Goal: Find specific page/section: Find specific page/section

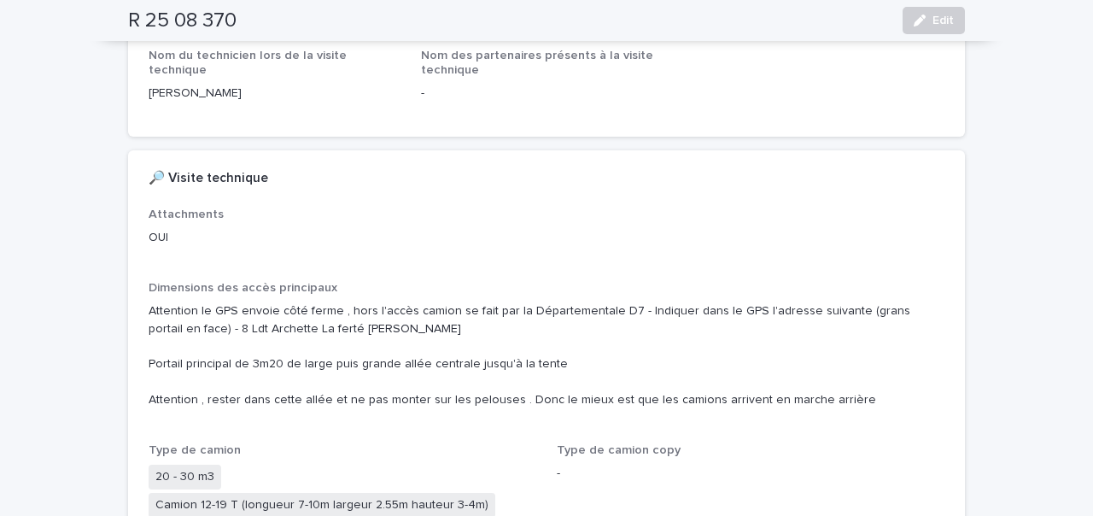
scroll to position [199, 0]
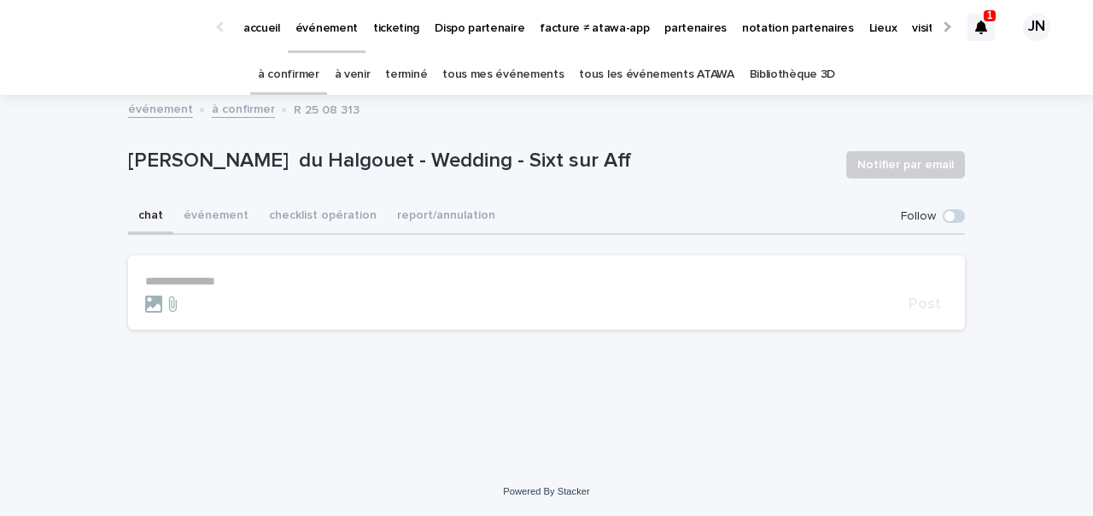
click at [288, 72] on link "à confirmer" at bounding box center [288, 75] width 61 height 40
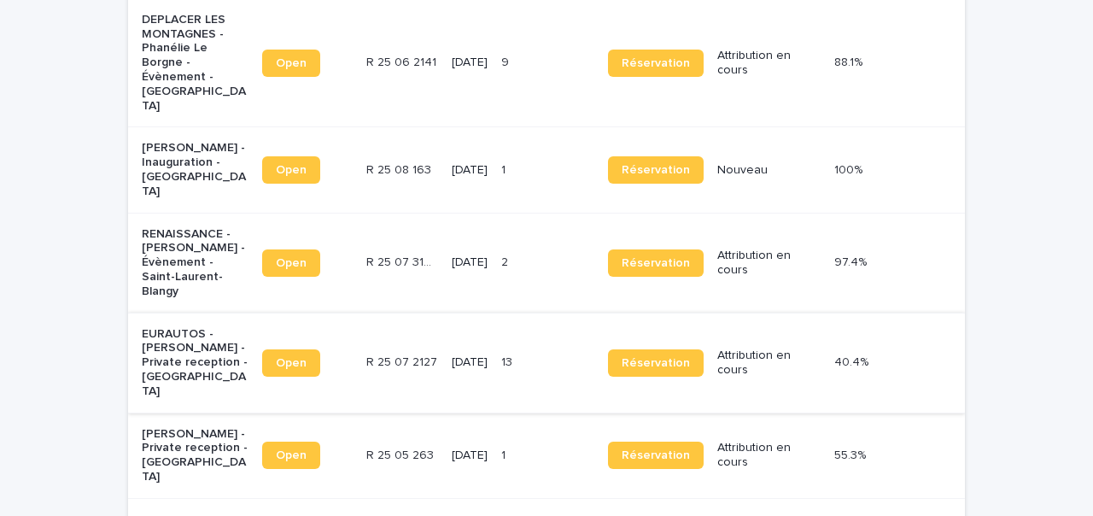
scroll to position [312, 0]
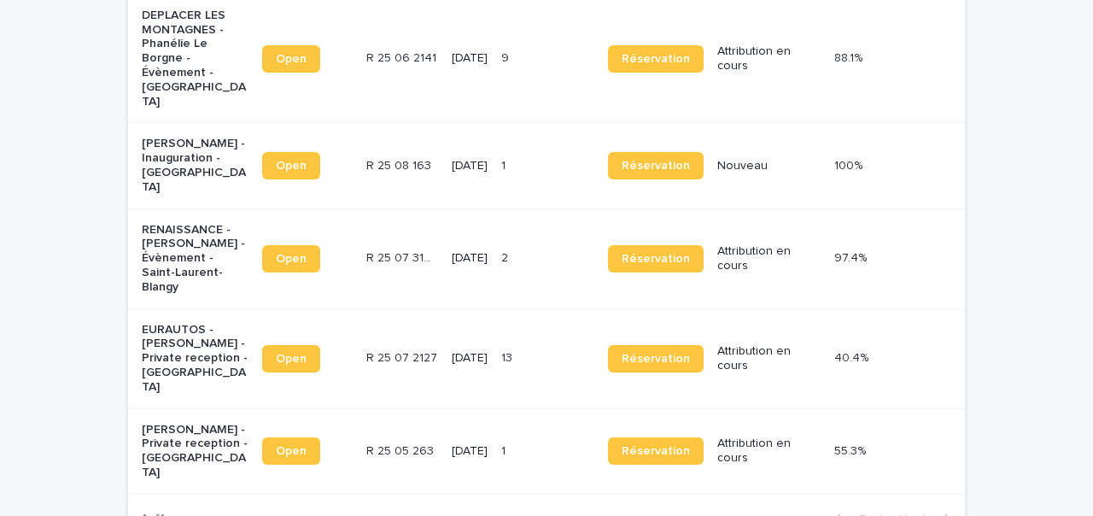
click at [224, 323] on p "EURAUTOS - Elise Charton - Private reception - La chapelle rablais" at bounding box center [195, 359] width 107 height 72
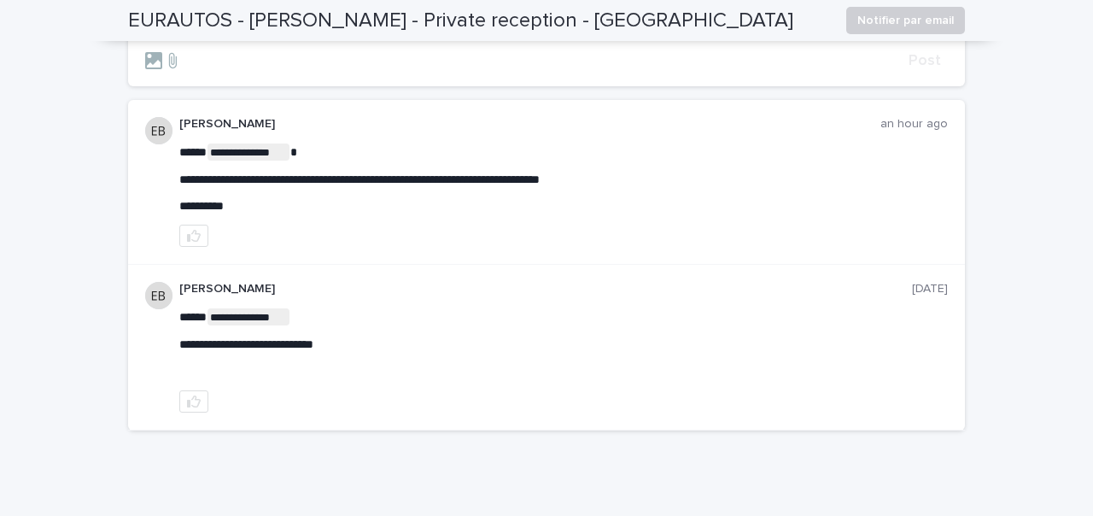
scroll to position [243, 0]
drag, startPoint x: 613, startPoint y: 177, endPoint x: 237, endPoint y: 173, distance: 375.7
click at [351, 184] on span "**********" at bounding box center [359, 180] width 360 height 12
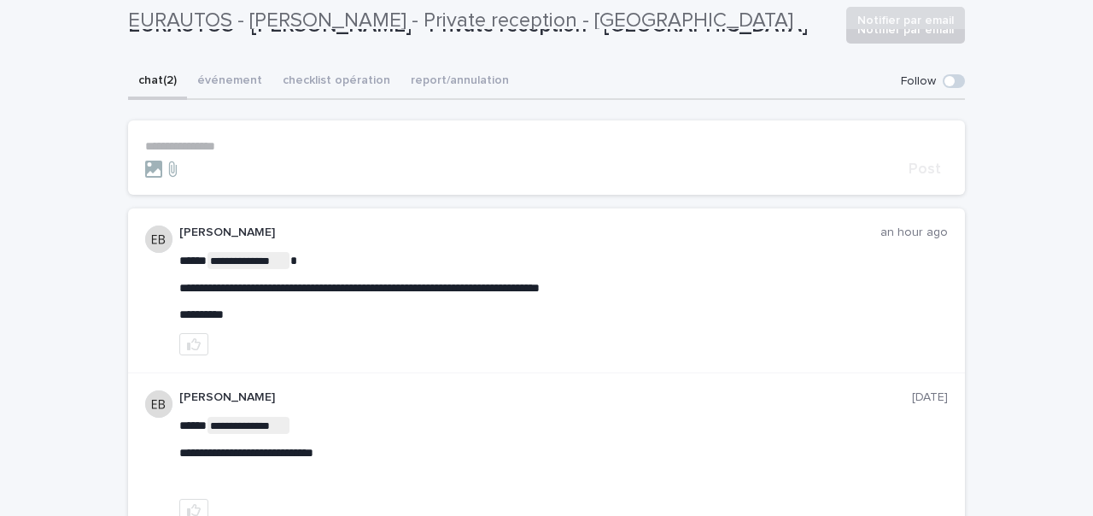
scroll to position [0, 0]
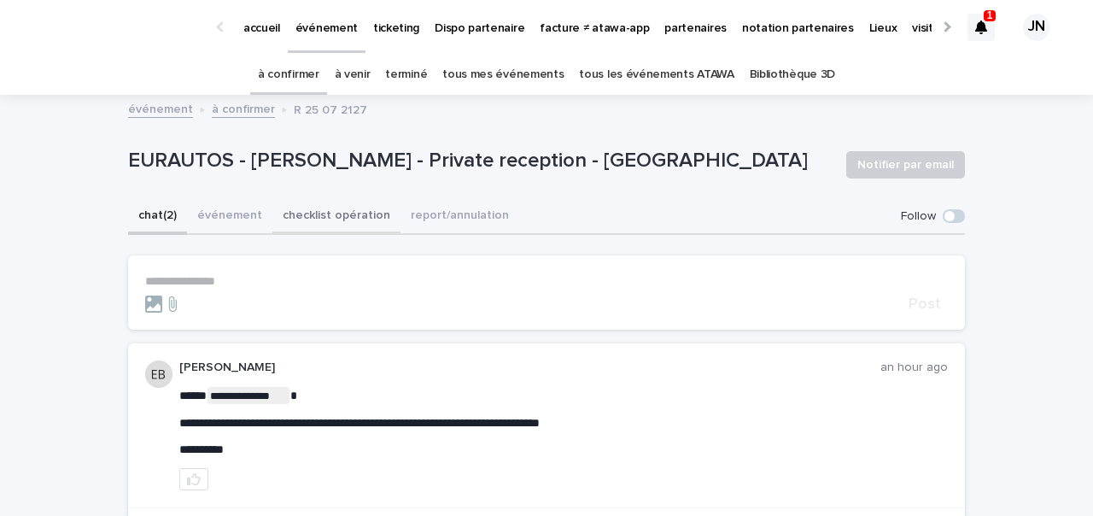
click at [313, 208] on button "checklist opération" at bounding box center [336, 217] width 128 height 36
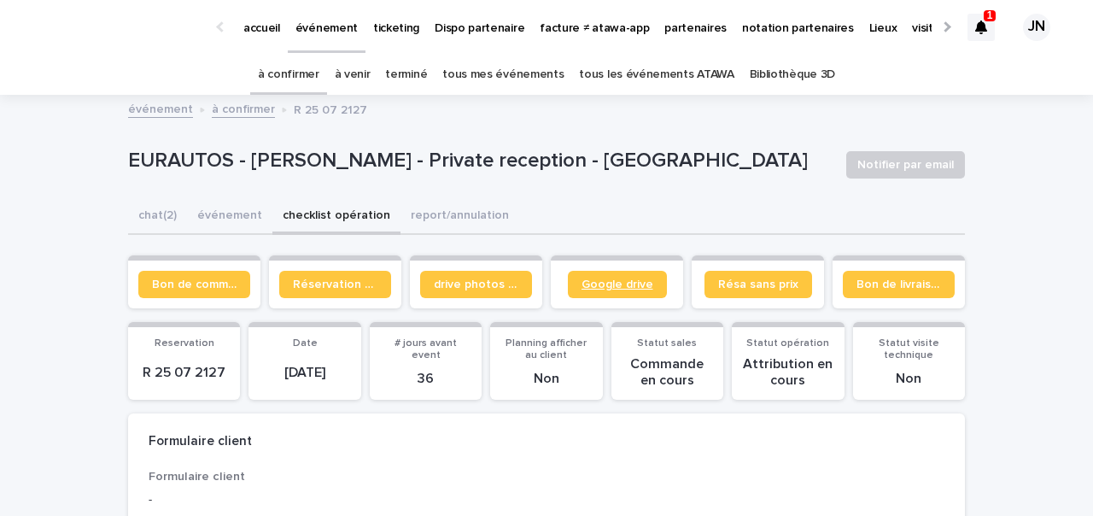
click at [599, 277] on link "Google drive" at bounding box center [617, 284] width 99 height 27
click at [665, 41] on link "partenaires" at bounding box center [696, 26] width 78 height 53
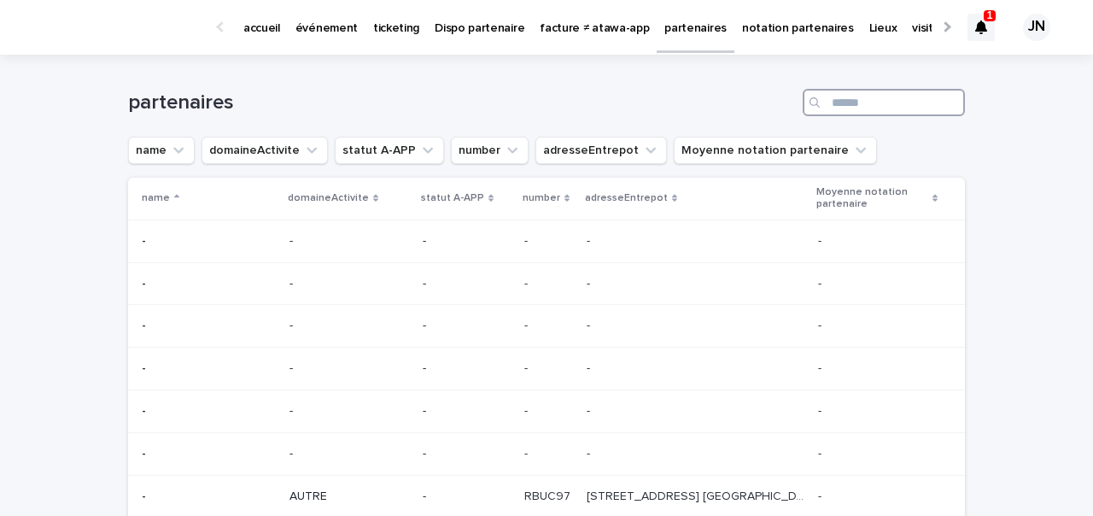
click at [860, 97] on input "Search" at bounding box center [884, 102] width 162 height 27
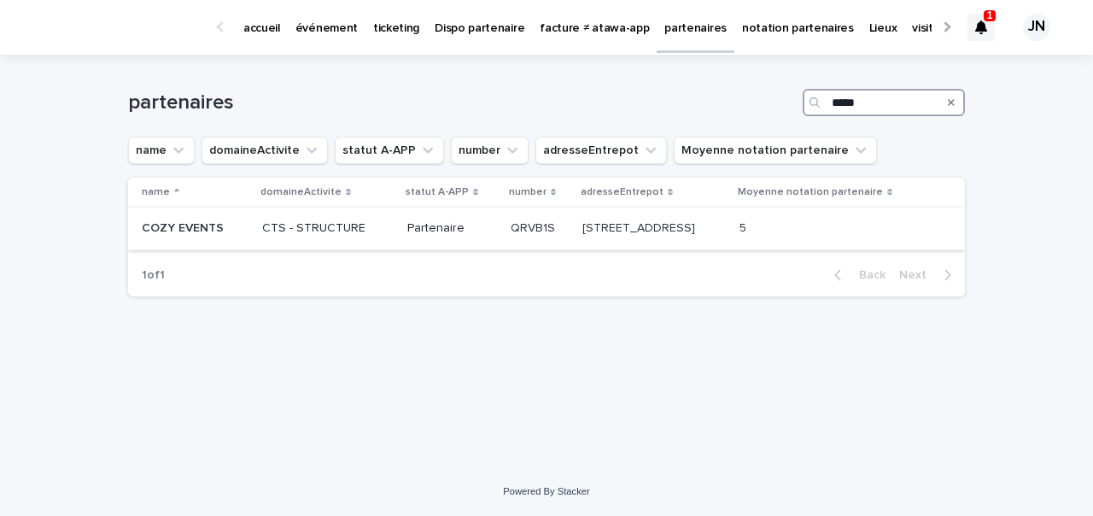
type input "****"
click at [407, 235] on p "Partenaire" at bounding box center [452, 228] width 90 height 15
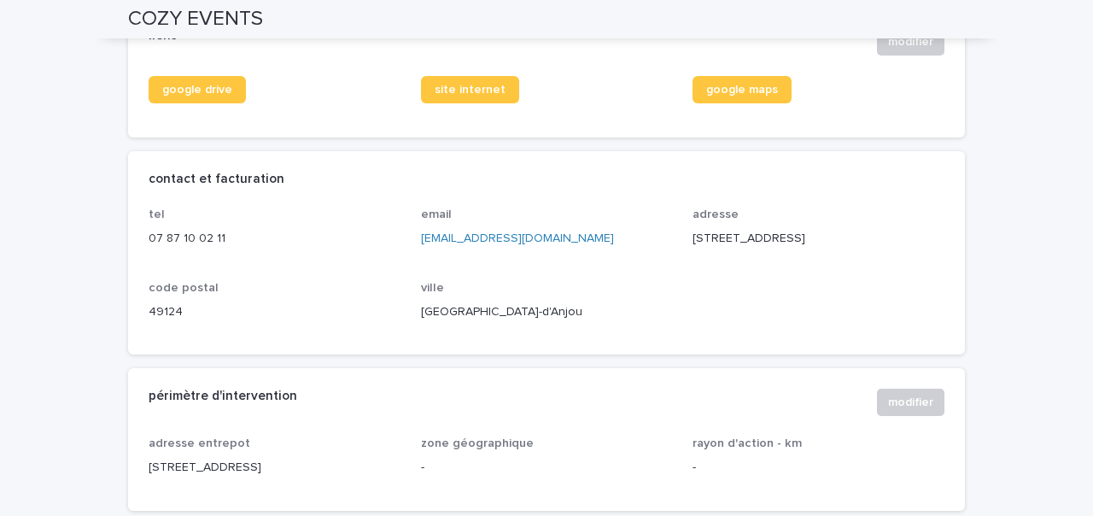
scroll to position [730, 0]
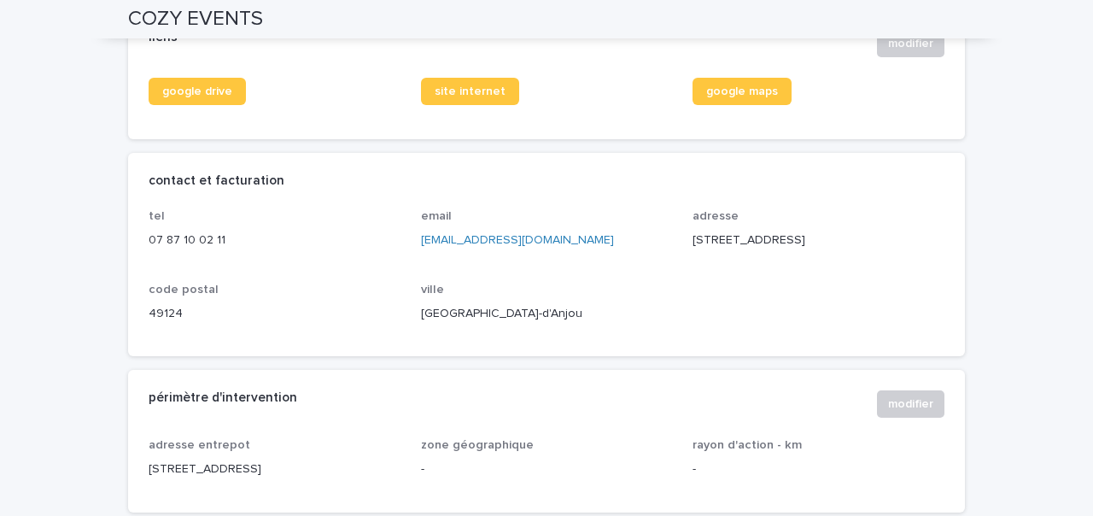
click at [269, 57] on div "liens modifier" at bounding box center [547, 43] width 796 height 27
